Goal: Book appointment/travel/reservation

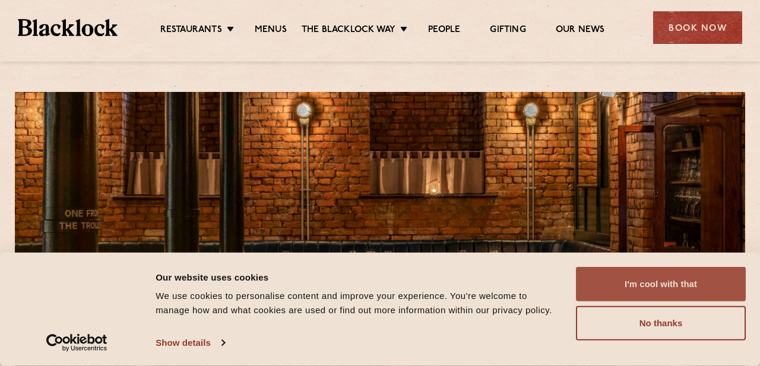
click at [641, 281] on button "I'm cool with that" at bounding box center [661, 284] width 170 height 34
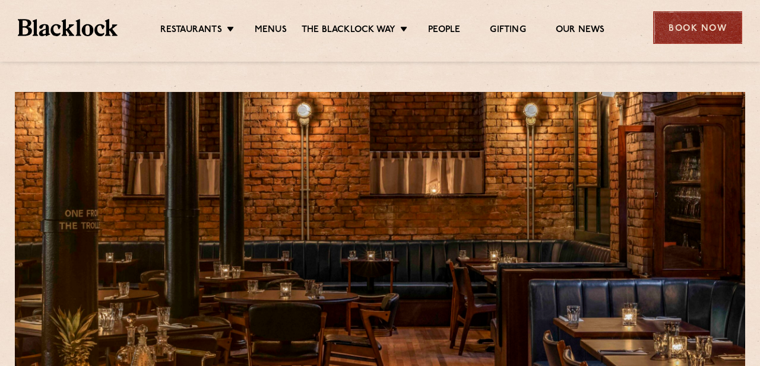
click at [698, 27] on div "Book Now" at bounding box center [697, 27] width 89 height 33
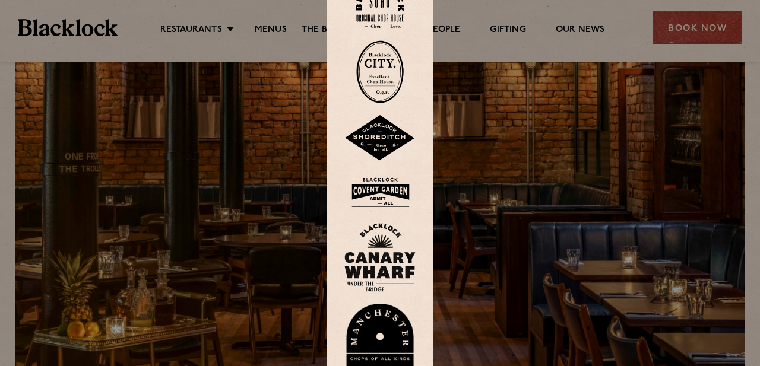
scroll to position [59, 0]
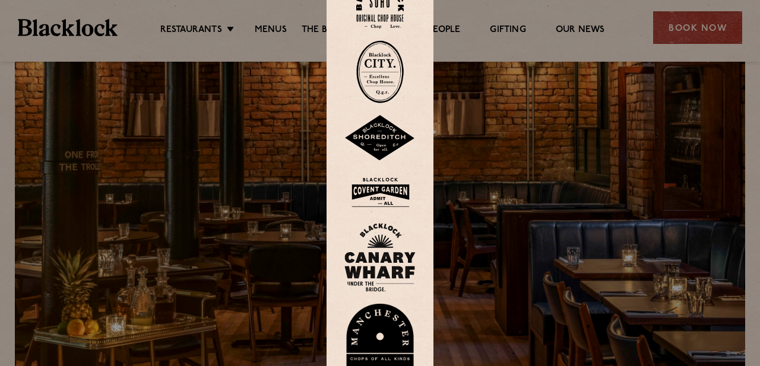
click at [369, 322] on img at bounding box center [379, 345] width 71 height 82
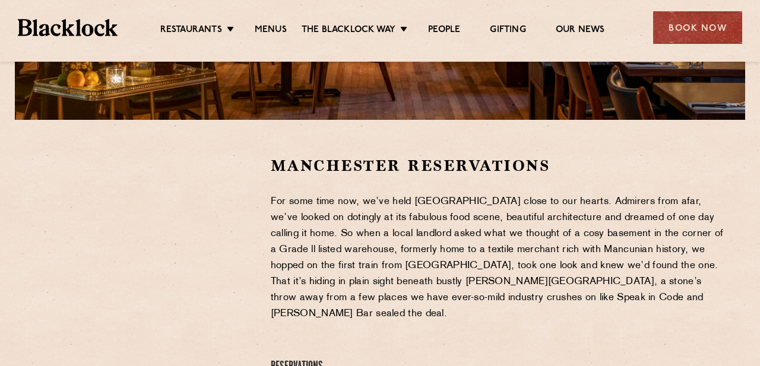
scroll to position [321, 0]
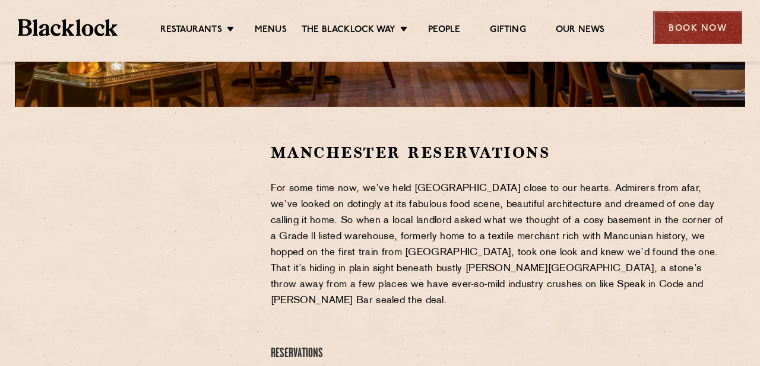
click at [678, 34] on div "Book Now" at bounding box center [697, 27] width 89 height 33
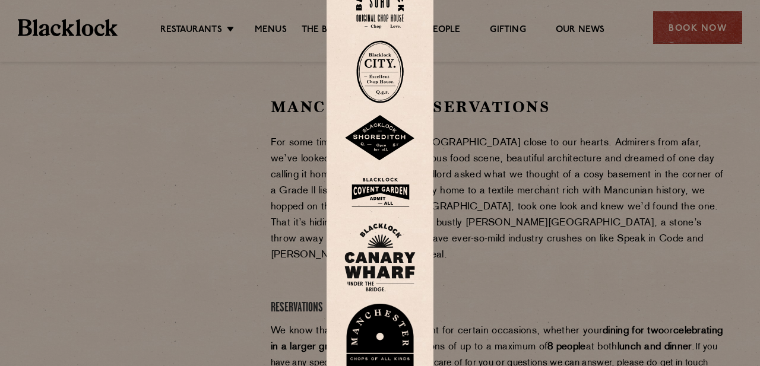
scroll to position [366, 0]
click at [555, 227] on div at bounding box center [380, 183] width 760 height 366
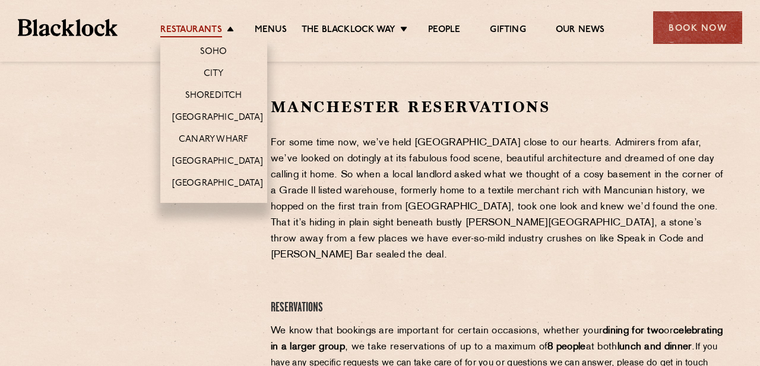
click at [205, 30] on link "Restaurants" at bounding box center [191, 30] width 62 height 13
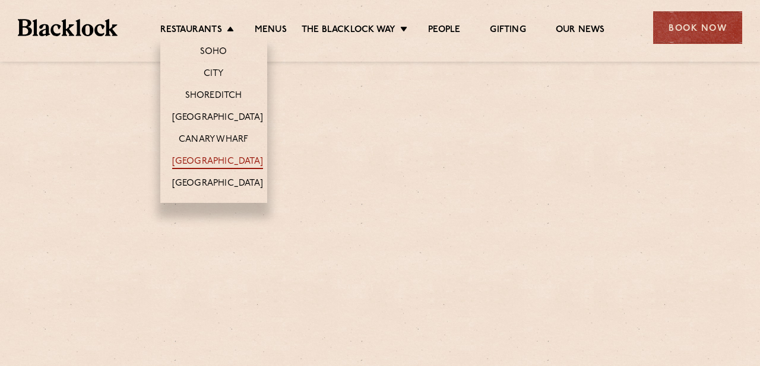
click at [204, 160] on link "[GEOGRAPHIC_DATA]" at bounding box center [217, 162] width 91 height 13
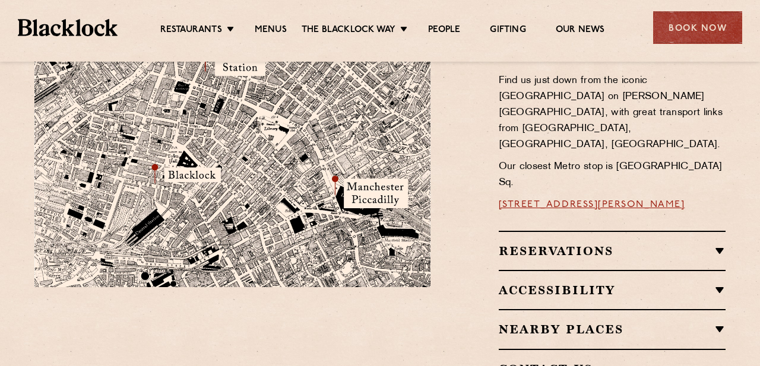
scroll to position [740, 0]
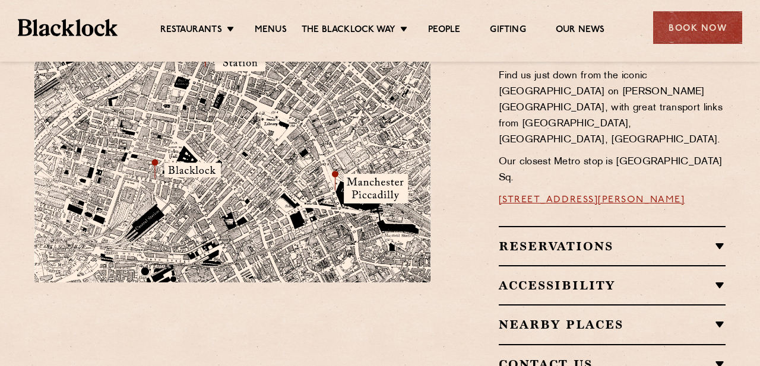
click at [568, 239] on h2 "Reservations" at bounding box center [612, 246] width 227 height 14
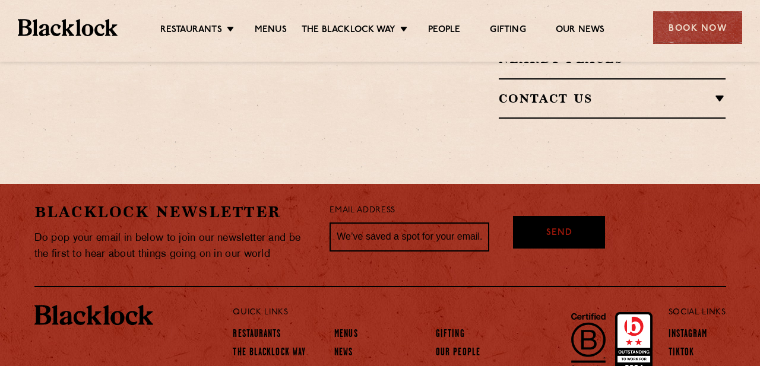
scroll to position [1437, 0]
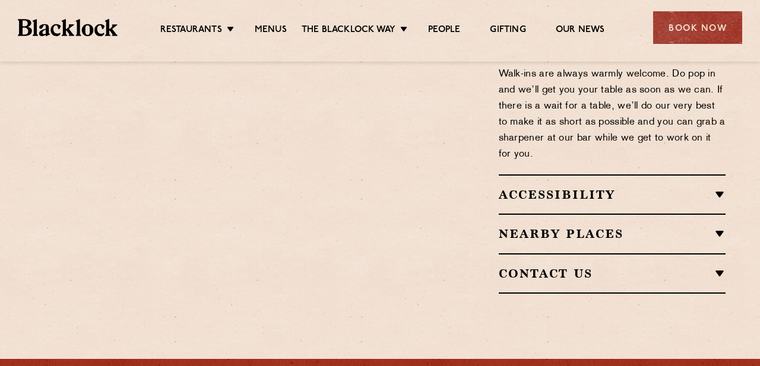
click at [568, 254] on div "Contact Us T: 0161 4140225 E: manchester@theblacklock.com" at bounding box center [612, 274] width 227 height 40
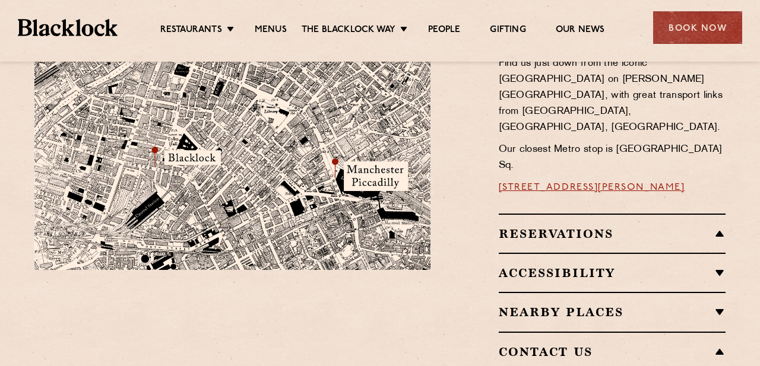
scroll to position [752, 0]
click at [567, 306] on h2 "Nearby Places" at bounding box center [612, 313] width 227 height 14
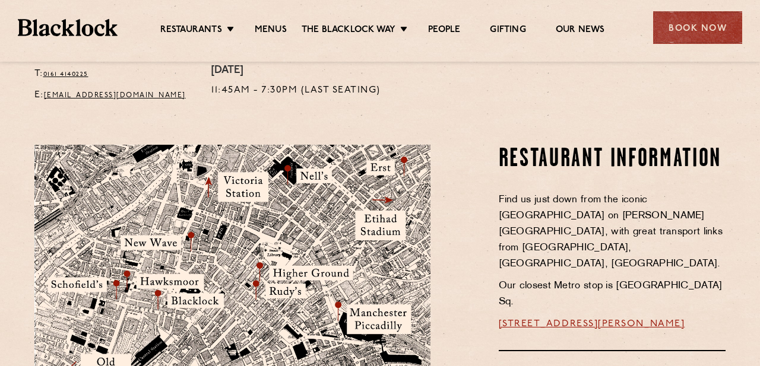
scroll to position [609, 0]
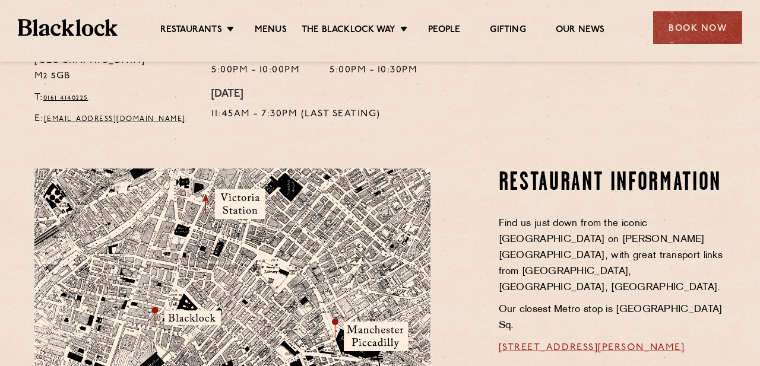
scroll to position [569, 0]
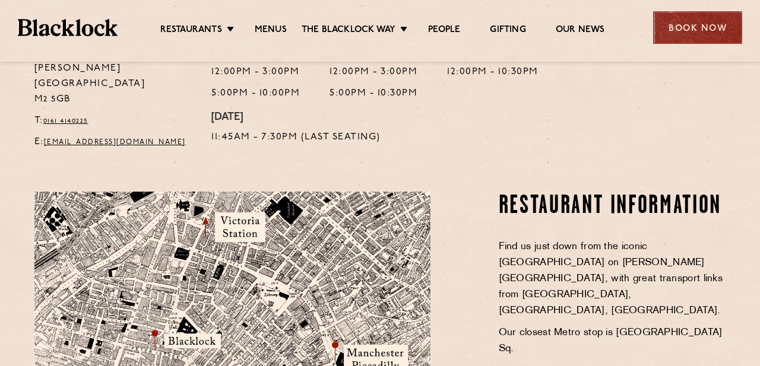
click at [672, 35] on div "Book Now" at bounding box center [697, 27] width 89 height 33
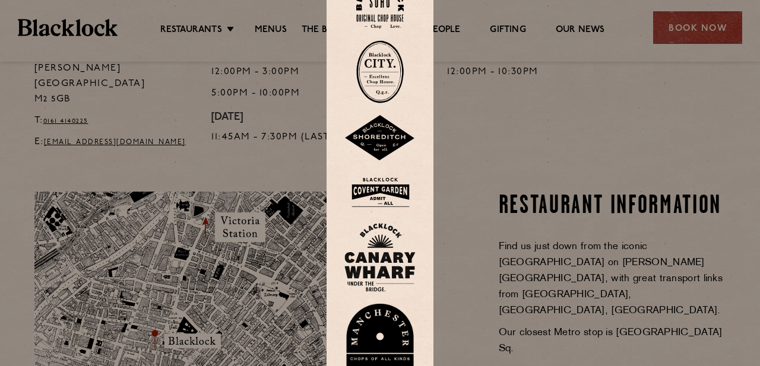
click at [373, 339] on img at bounding box center [379, 345] width 71 height 82
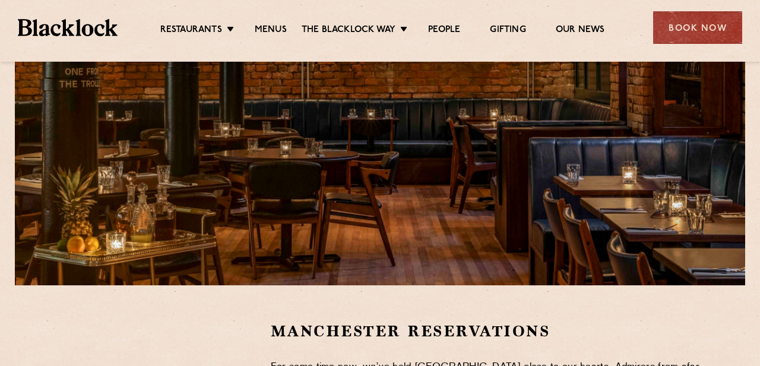
scroll to position [350, 0]
